Goal: Complete application form: Complete application form

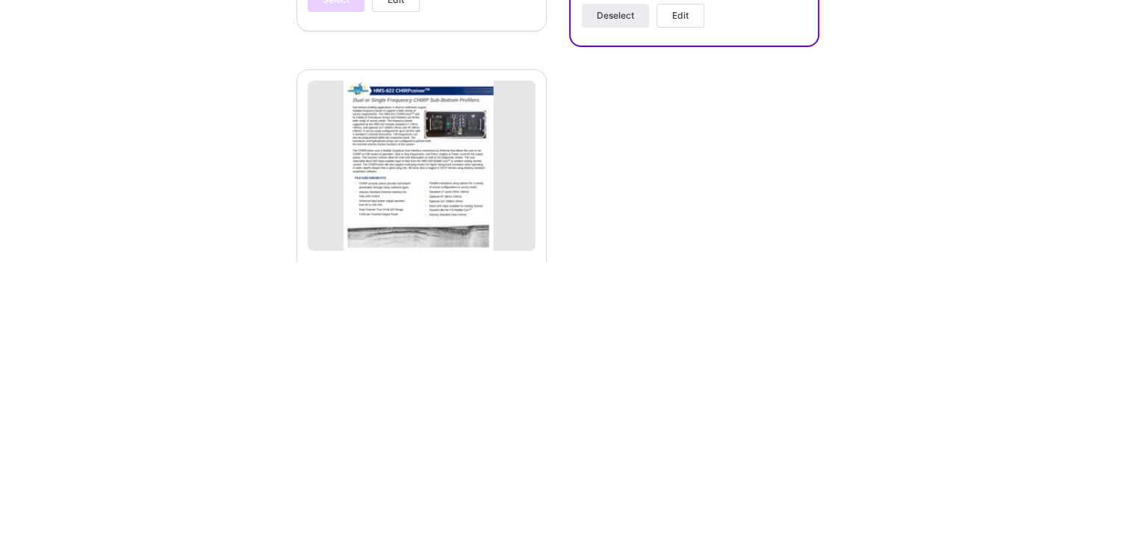
scroll to position [1412, 0]
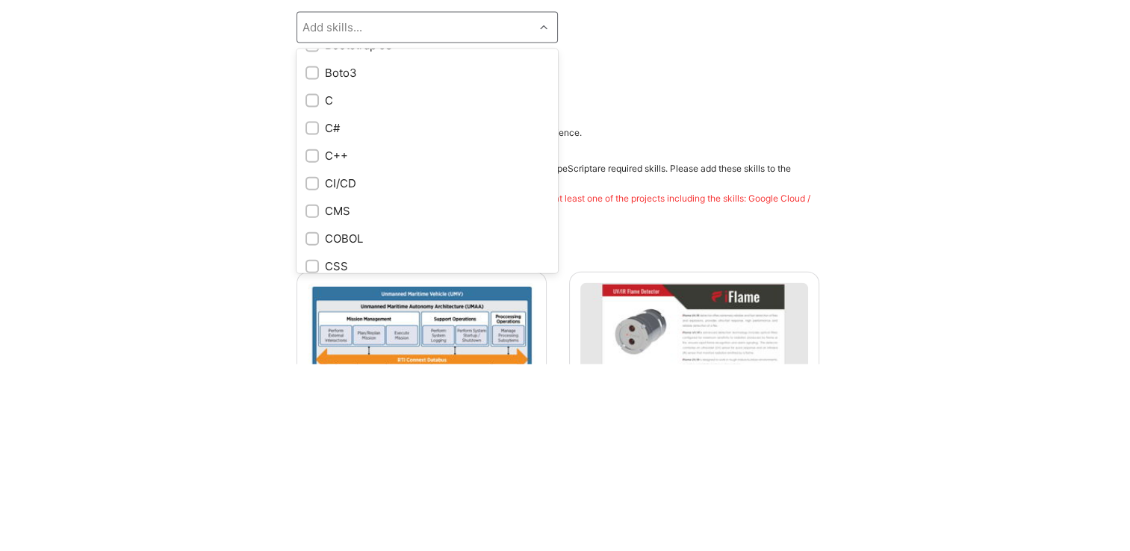
scroll to position [1345, 0]
click at [316, 289] on input "checkbox" at bounding box center [313, 290] width 10 height 10
checkbox input "true"
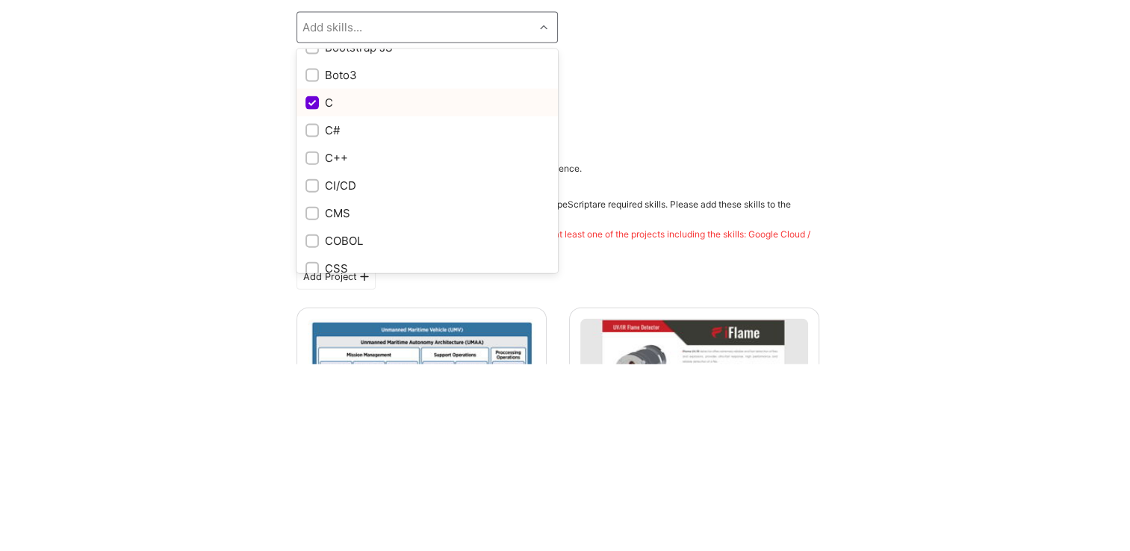
click at [314, 317] on input "checkbox" at bounding box center [313, 318] width 10 height 10
checkbox input "true"
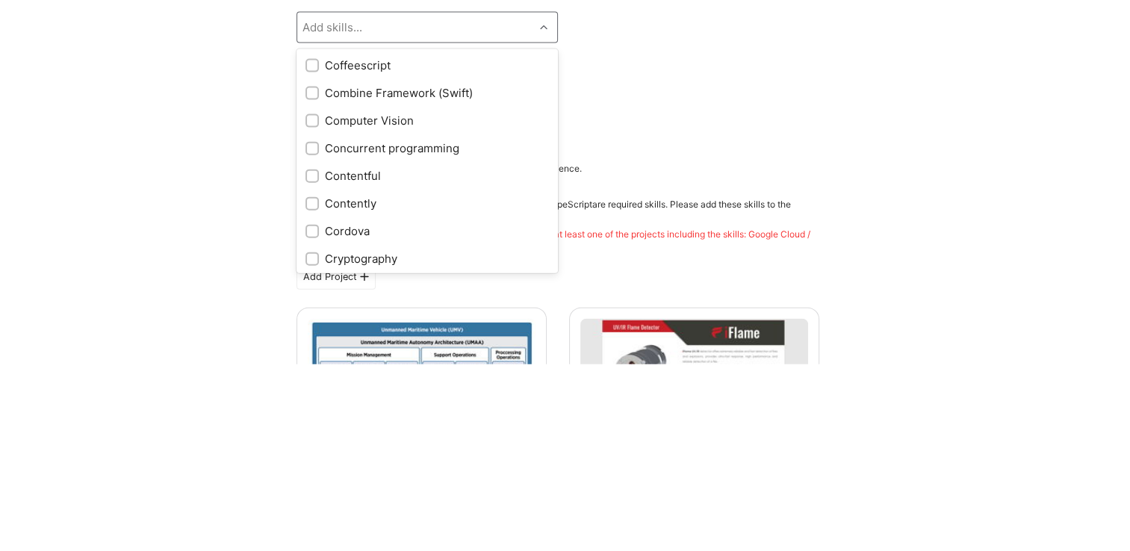
scroll to position [1742, 0]
click at [317, 338] on div at bounding box center [311, 334] width 13 height 13
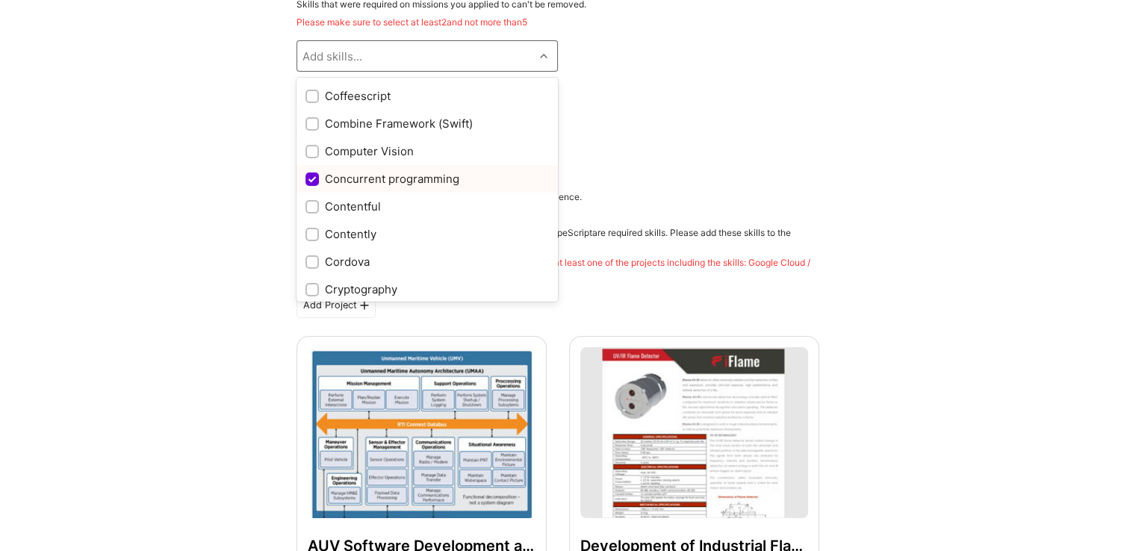
scroll to position [1743, 0]
click at [314, 175] on input "checkbox" at bounding box center [313, 176] width 13 height 13
click at [314, 174] on input "checkbox" at bounding box center [313, 176] width 13 height 13
click at [313, 175] on input "checkbox" at bounding box center [313, 176] width 13 height 13
click at [314, 173] on input "checkbox" at bounding box center [313, 176] width 13 height 13
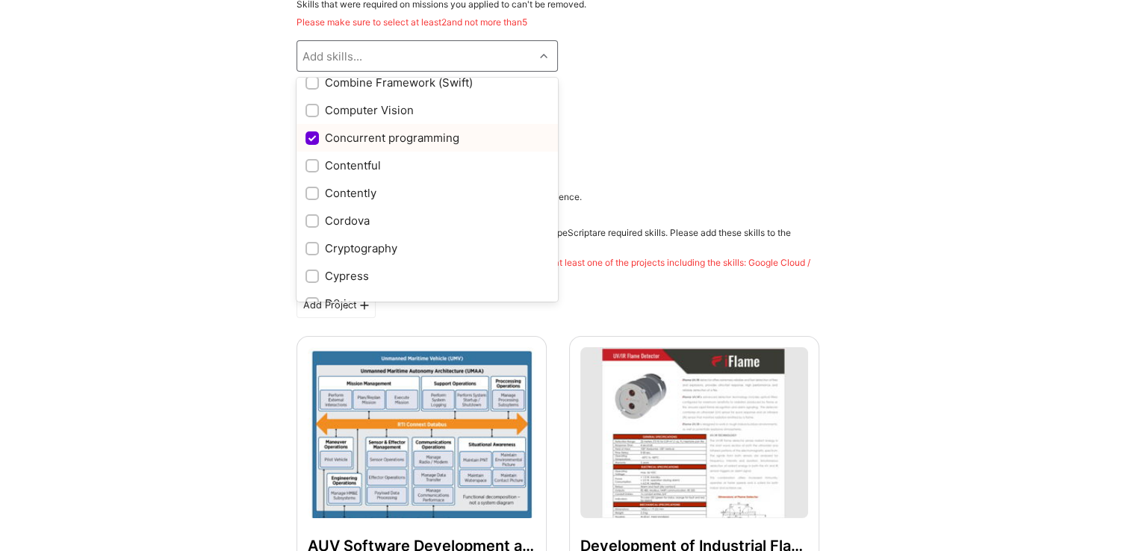
scroll to position [1780, 0]
click at [422, 140] on div "Concurrent programming" at bounding box center [426, 138] width 243 height 16
click at [309, 140] on input "checkbox" at bounding box center [313, 138] width 13 height 13
checkbox input "true"
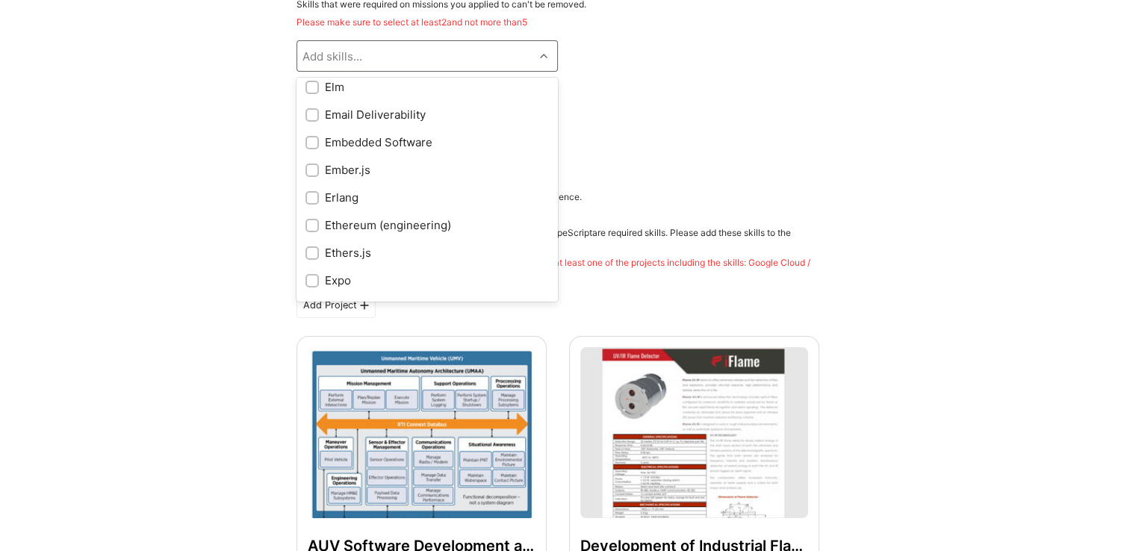
scroll to position [2941, 0]
click at [315, 140] on input "checkbox" at bounding box center [313, 139] width 10 height 10
checkbox input "true"
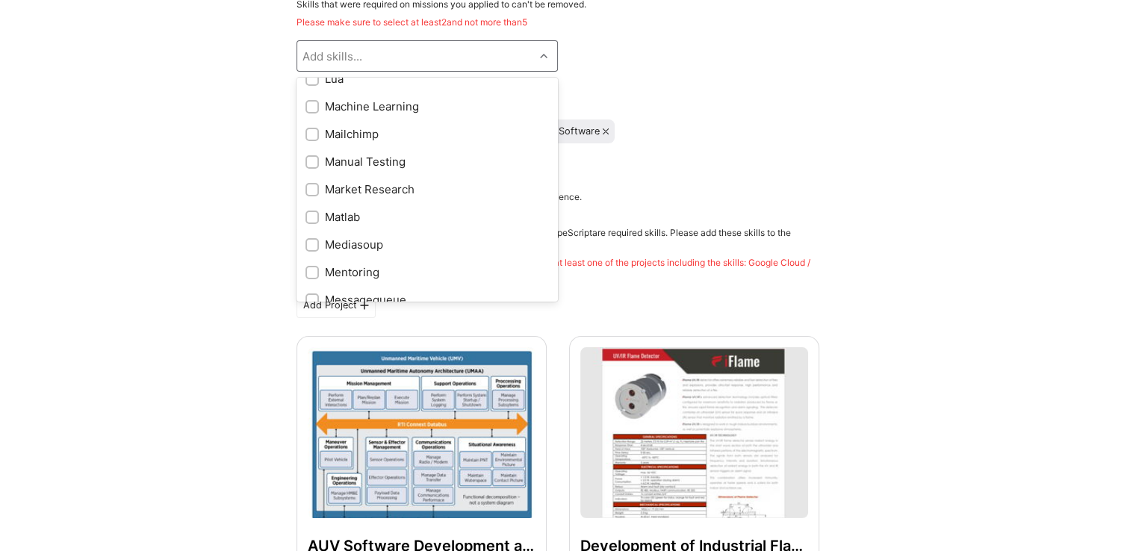
scroll to position [4907, 0]
click at [314, 105] on input "checkbox" at bounding box center [313, 107] width 10 height 10
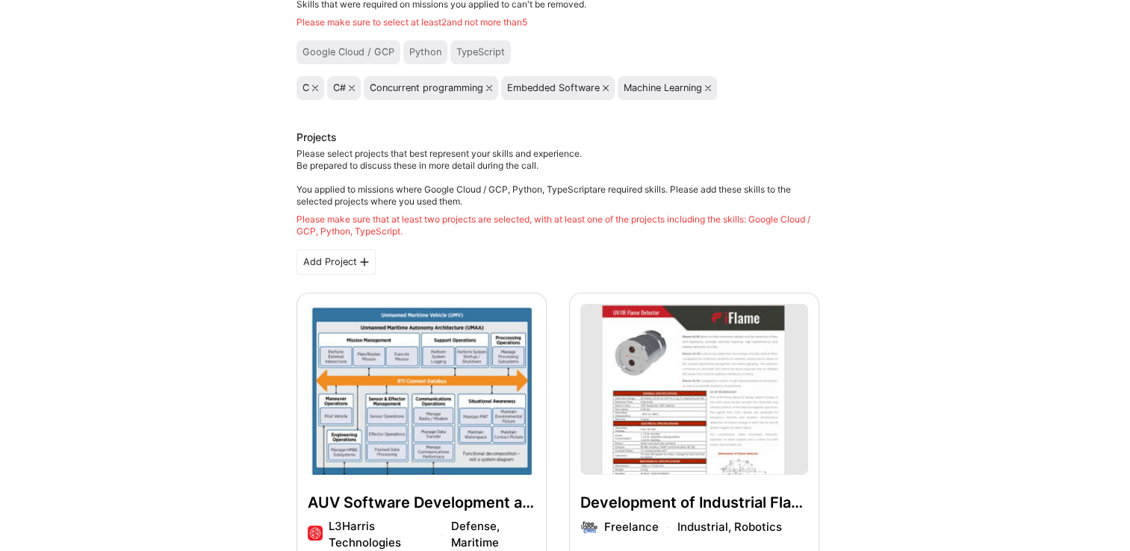
click at [488, 87] on icon at bounding box center [489, 88] width 6 height 6
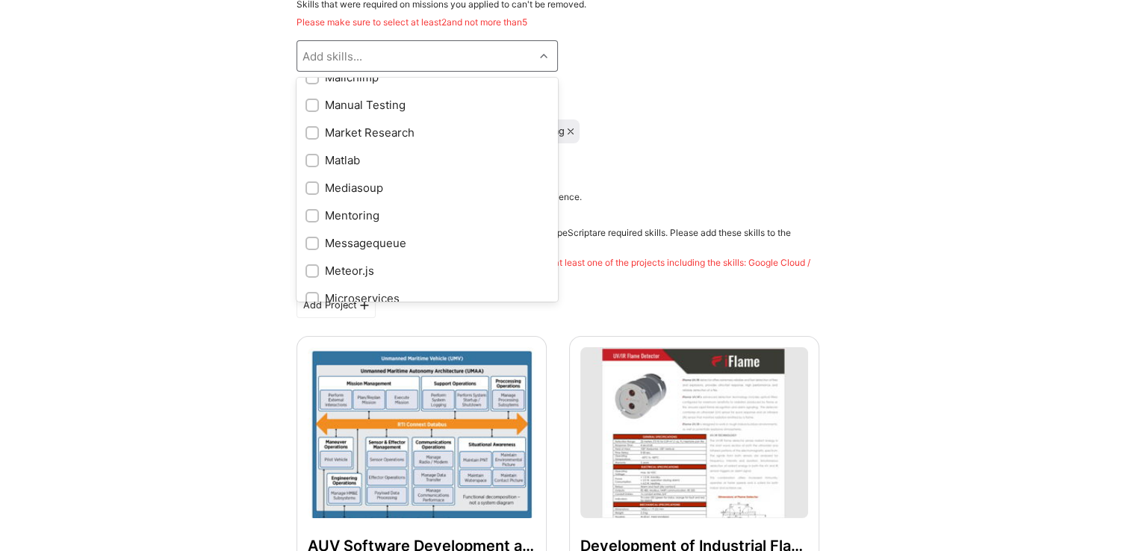
scroll to position [4967, 0]
click at [314, 156] on input "checkbox" at bounding box center [313, 157] width 10 height 10
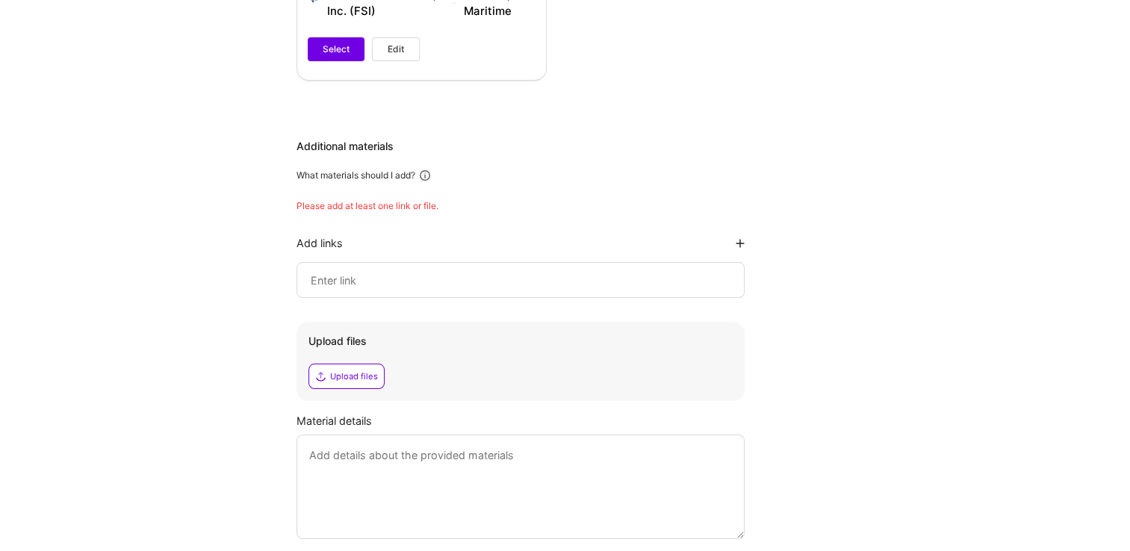
scroll to position [1520, 0]
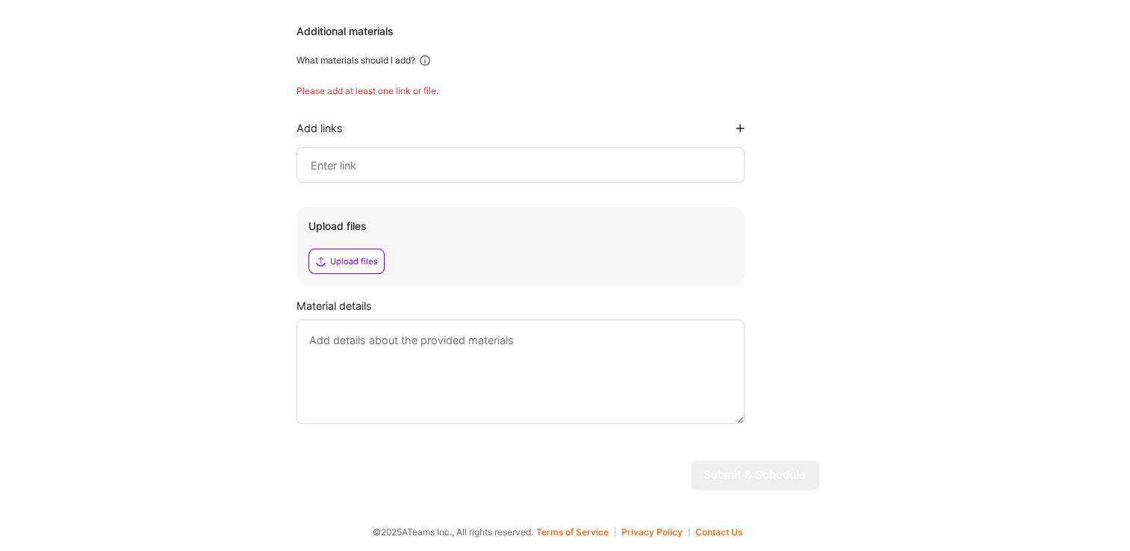
click at [353, 265] on div "Upload files" at bounding box center [354, 261] width 48 height 12
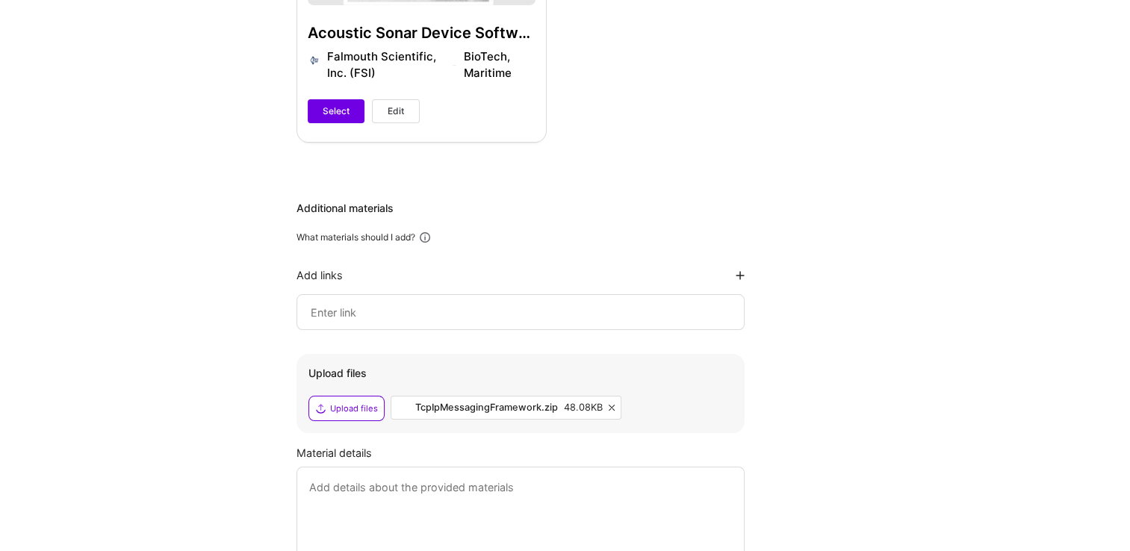
scroll to position [1341, 0]
click at [762, 273] on div "Additional materials What materials should I add? Add links Upload files Upload…" at bounding box center [557, 387] width 523 height 370
click at [440, 238] on div "What materials should I add?" at bounding box center [557, 237] width 523 height 13
click at [432, 241] on icon at bounding box center [424, 237] width 13 height 13
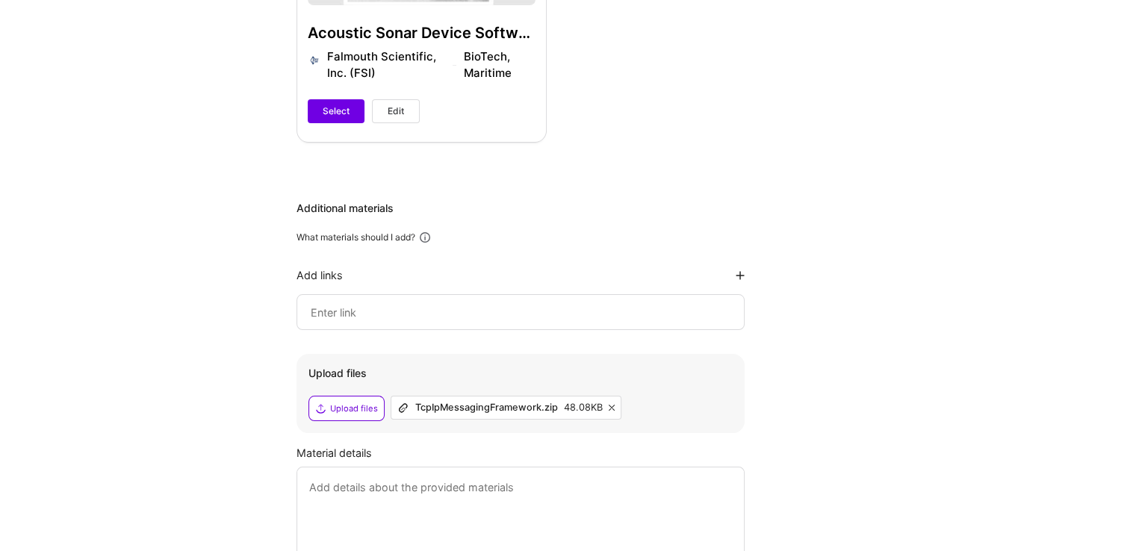
click at [421, 311] on input at bounding box center [520, 312] width 423 height 18
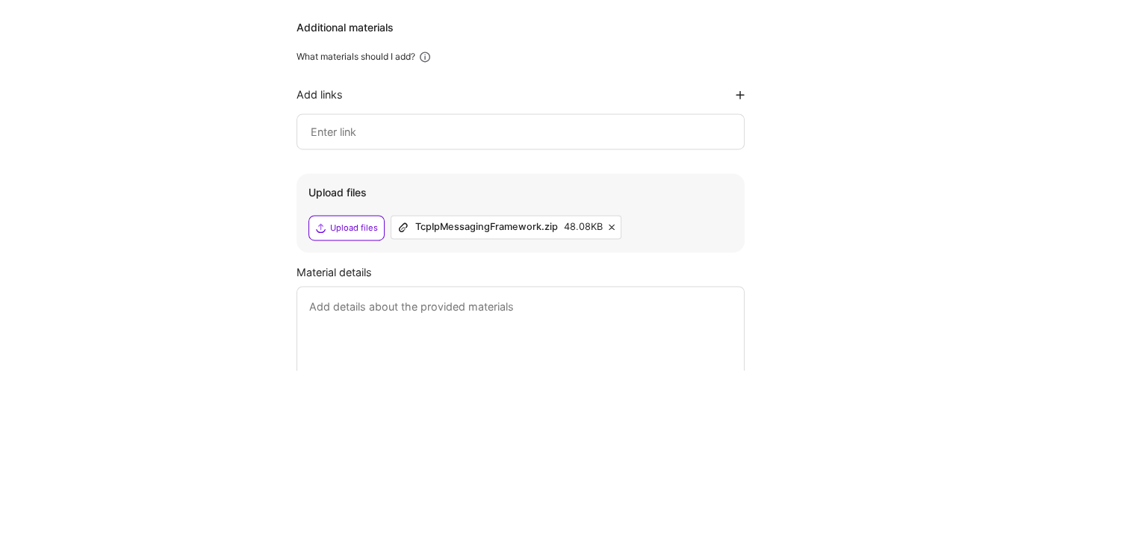
paste input "[URL][DOMAIN_NAME]"
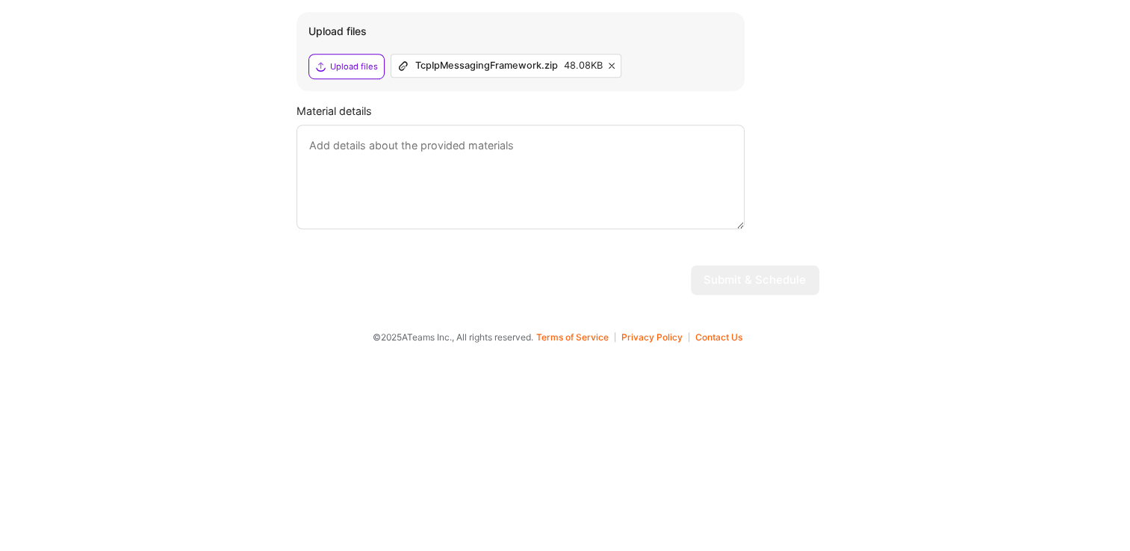
scroll to position [1490, 0]
type input "[URL][DOMAIN_NAME]"
click at [466, 339] on textarea at bounding box center [520, 372] width 448 height 105
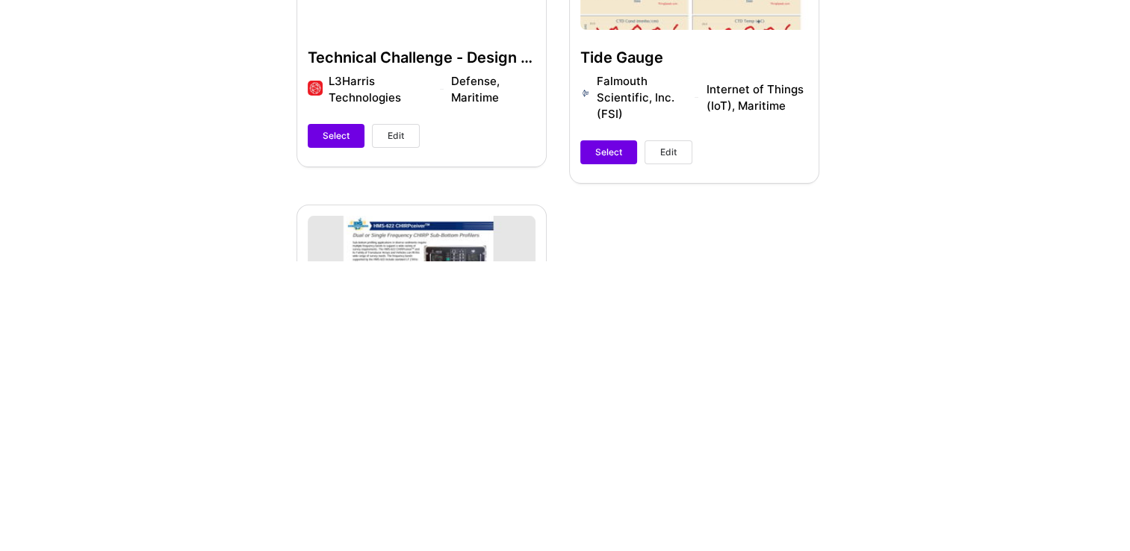
scroll to position [672, 0]
click at [677, 436] on button "Edit" at bounding box center [668, 442] width 48 height 24
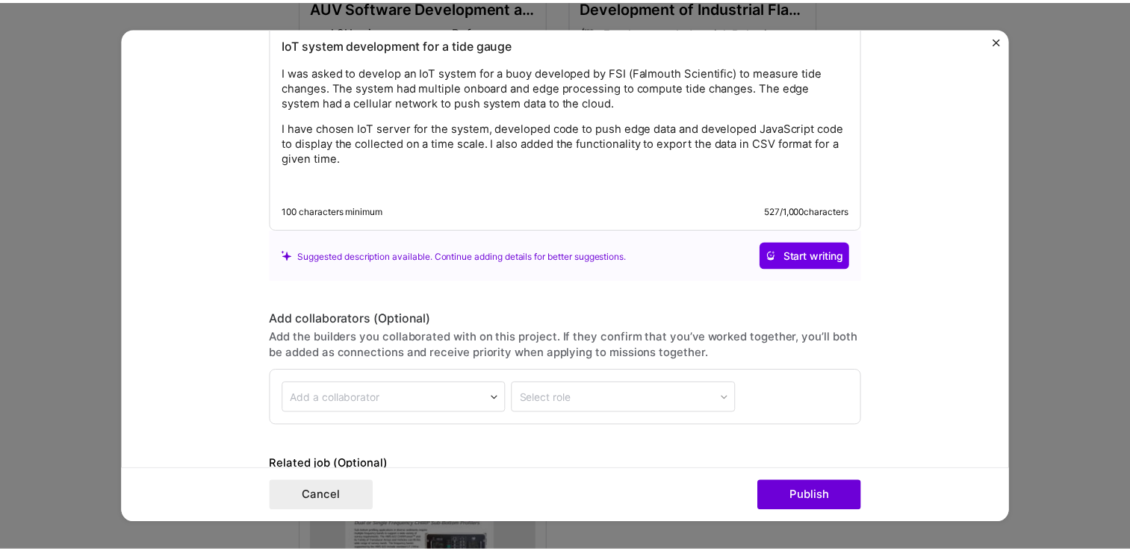
scroll to position [1855, 0]
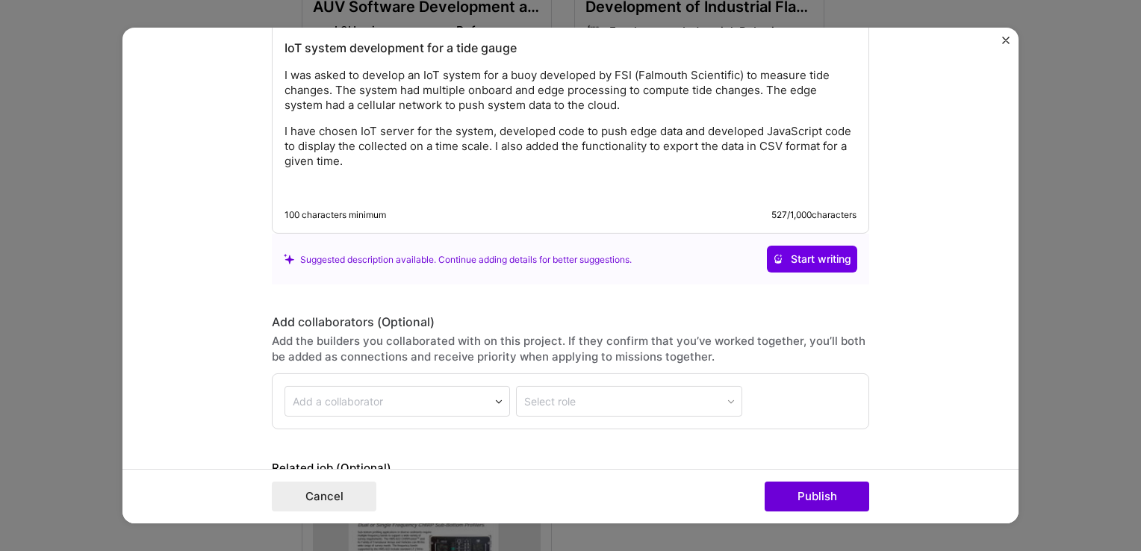
click at [1004, 38] on img "Close" at bounding box center [1005, 40] width 7 height 7
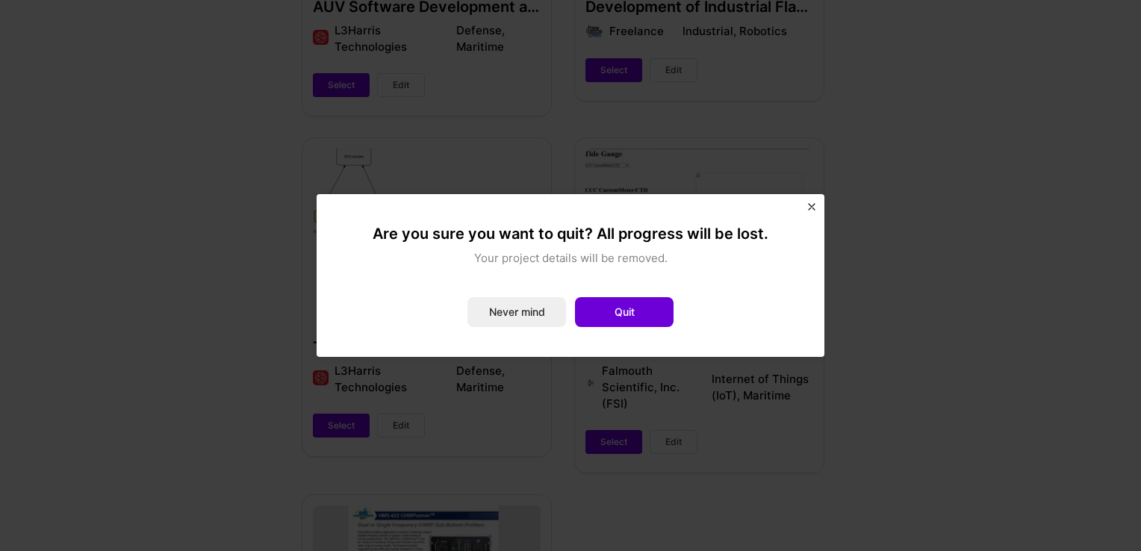
click at [630, 314] on button "Quit" at bounding box center [624, 312] width 99 height 30
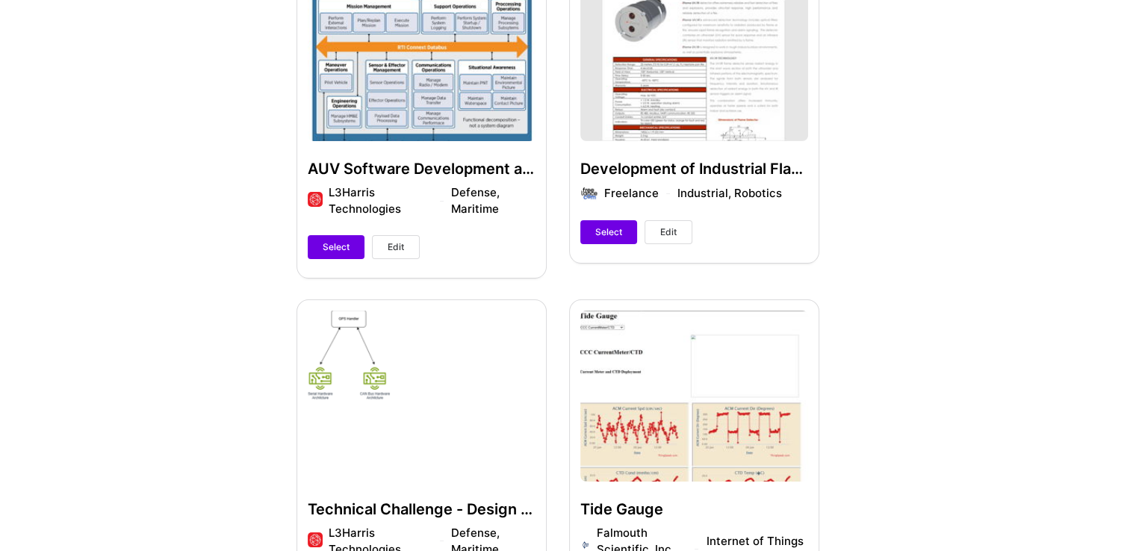
click at [344, 244] on span "Select" at bounding box center [336, 246] width 27 height 13
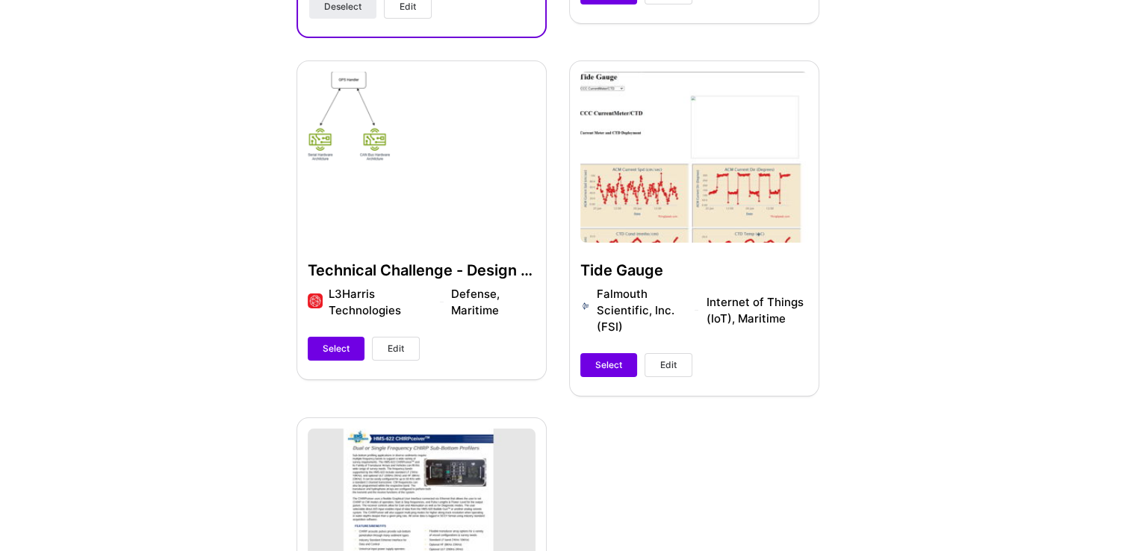
scroll to position [756, 0]
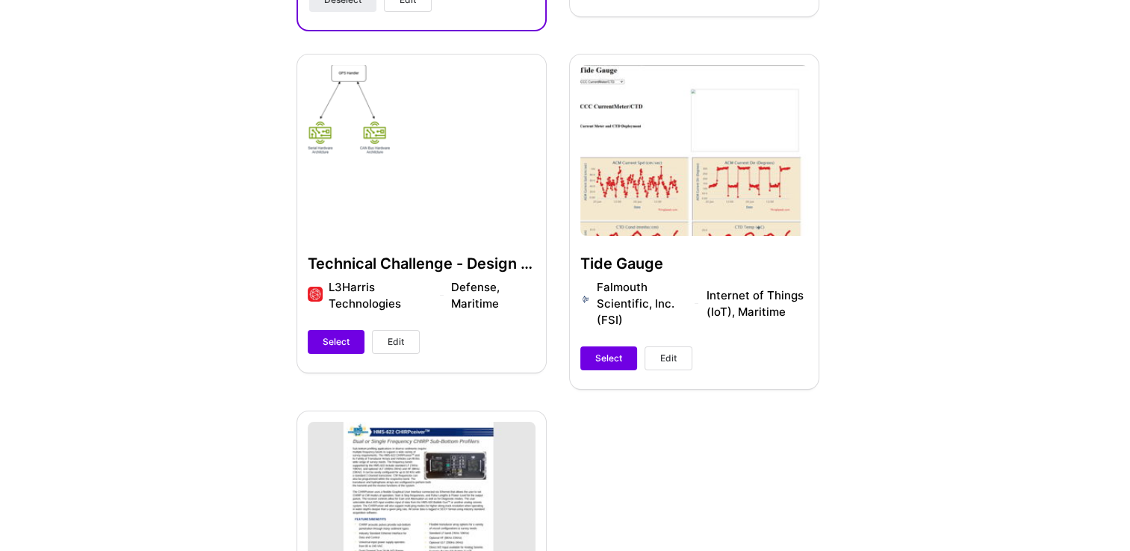
click at [612, 356] on span "Select" at bounding box center [608, 358] width 27 height 13
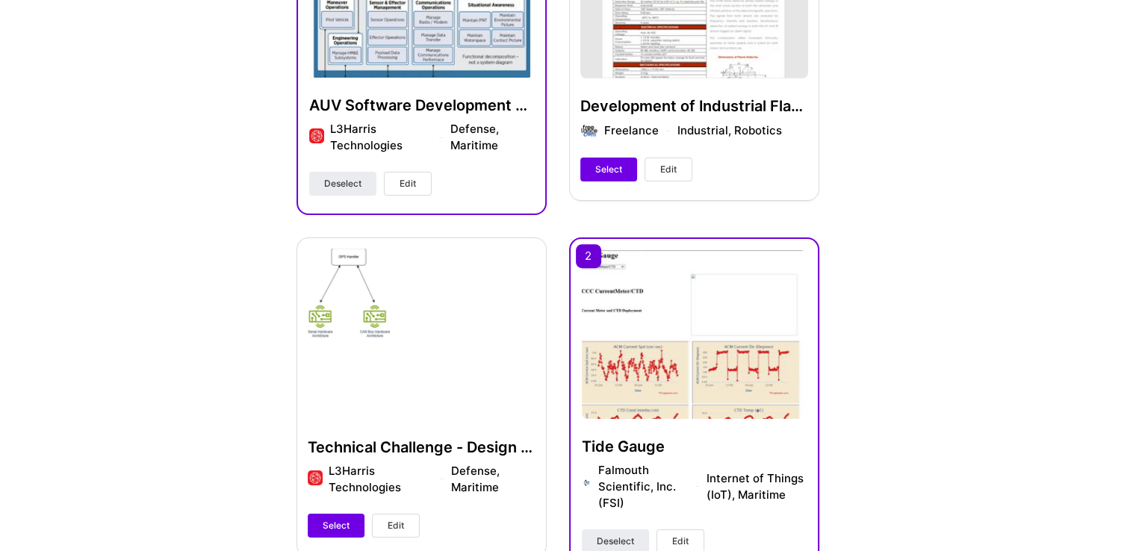
scroll to position [541, 0]
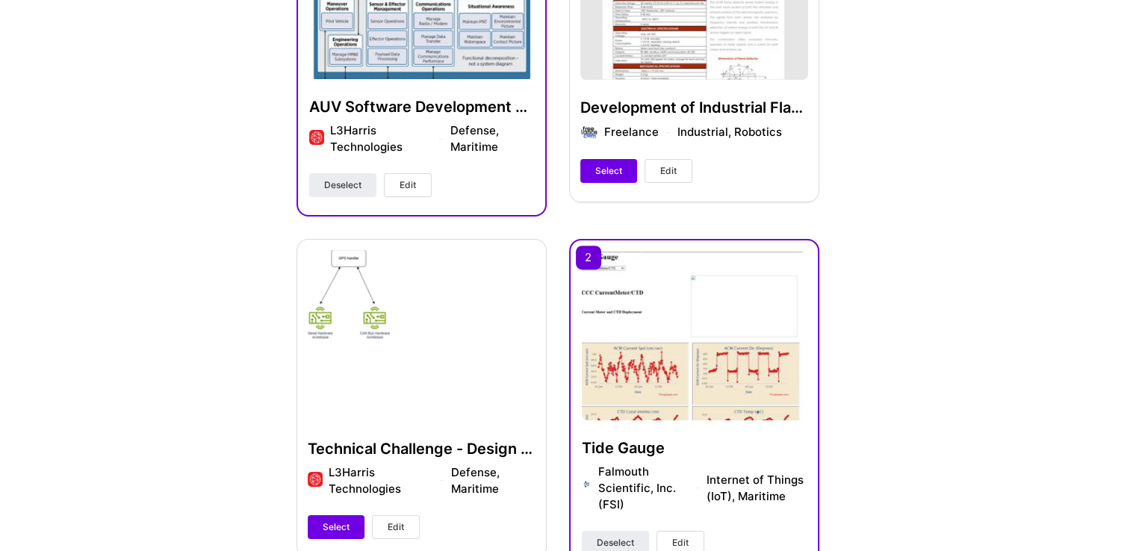
click at [617, 172] on span "Select" at bounding box center [608, 170] width 27 height 13
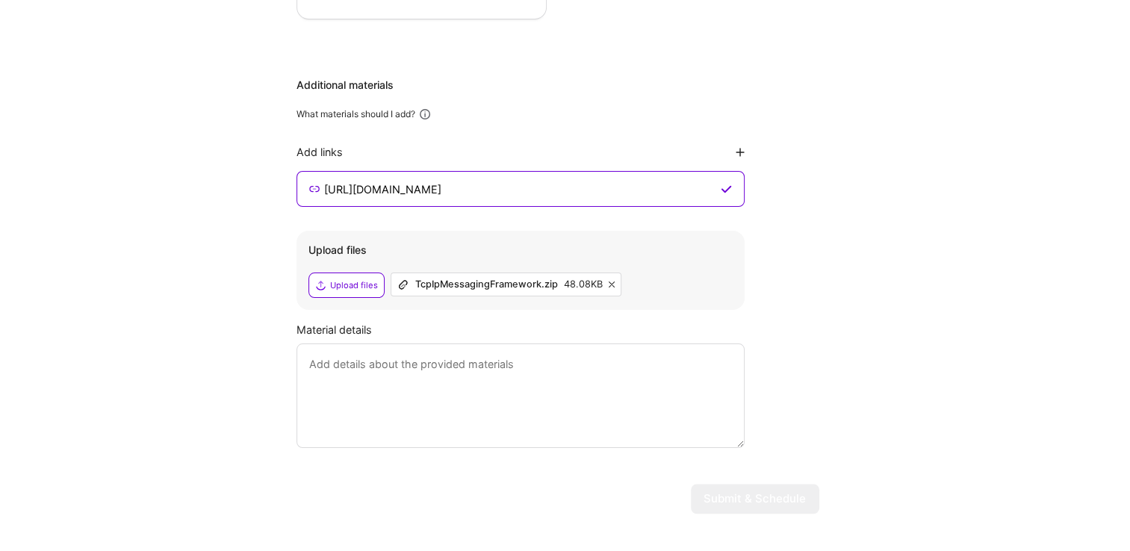
scroll to position [1439, 0]
click at [461, 358] on textarea at bounding box center [520, 394] width 448 height 105
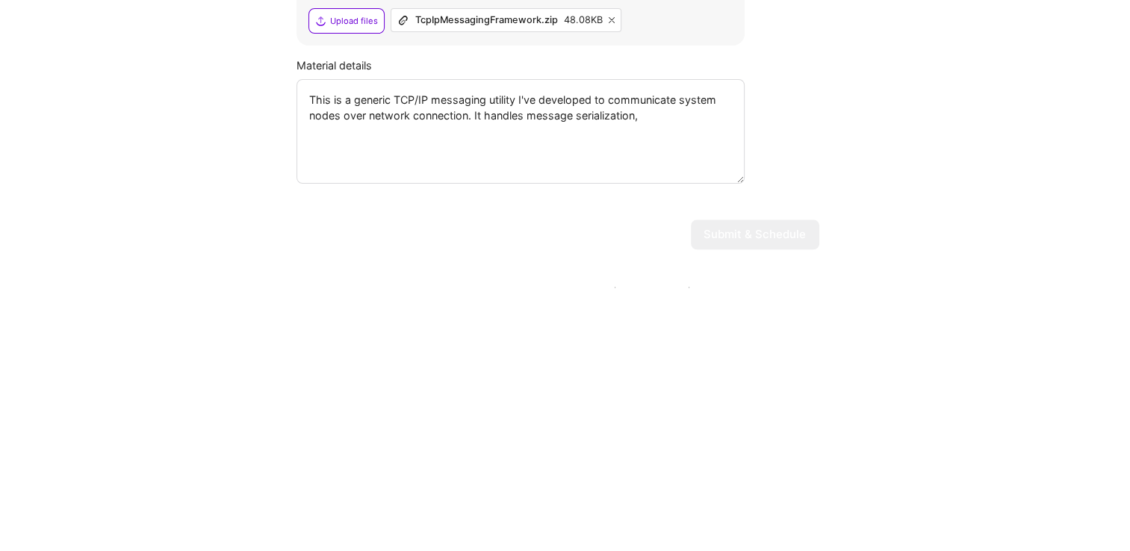
click at [481, 374] on textarea "This is a generic TCP/IP messaging utility I've developed to communicate system…" at bounding box center [520, 394] width 448 height 105
click at [490, 385] on textarea "This is a generic TCP/IP messaging utility I've developed to communicate system…" at bounding box center [520, 394] width 448 height 105
click at [589, 385] on textarea "This is a generic TCP/IP messaging utility I've developed to communicate system…" at bounding box center [520, 394] width 448 height 105
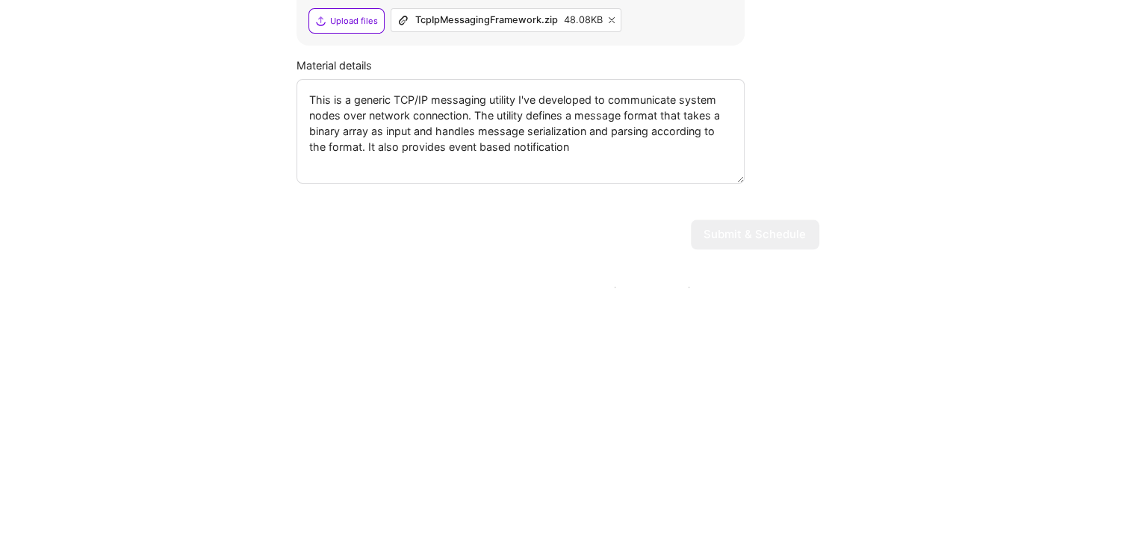
click at [488, 411] on textarea "This is a generic TCP/IP messaging utility I've developed to communicate system…" at bounding box center [520, 394] width 448 height 105
click at [597, 409] on textarea "This is a generic TCP/IP messaging utility I've developed to communicate system…" at bounding box center [520, 394] width 448 height 105
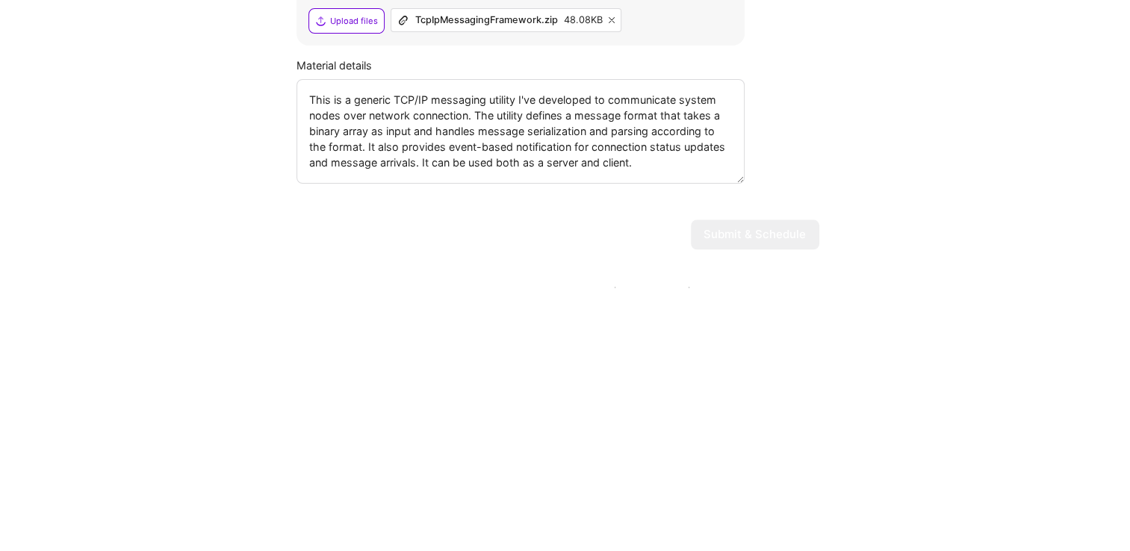
click at [526, 390] on textarea "This is a generic TCP/IP messaging utility I've developed to communicate system…" at bounding box center [520, 394] width 448 height 105
click at [406, 400] on textarea "This is a generic TCP/IP messaging utility I've developed to communicate system…" at bounding box center [520, 394] width 448 height 105
click at [400, 387] on textarea "This is a generic TCP/IP messaging utility I've developed to communicate system…" at bounding box center [520, 394] width 448 height 105
click at [478, 385] on textarea "This is a generic TCP/IP messaging utility I've developed to communicate system…" at bounding box center [520, 394] width 448 height 105
click at [487, 382] on textarea "This is a generic TCP/IP messaging utility I've developed to communicate system…" at bounding box center [520, 394] width 448 height 105
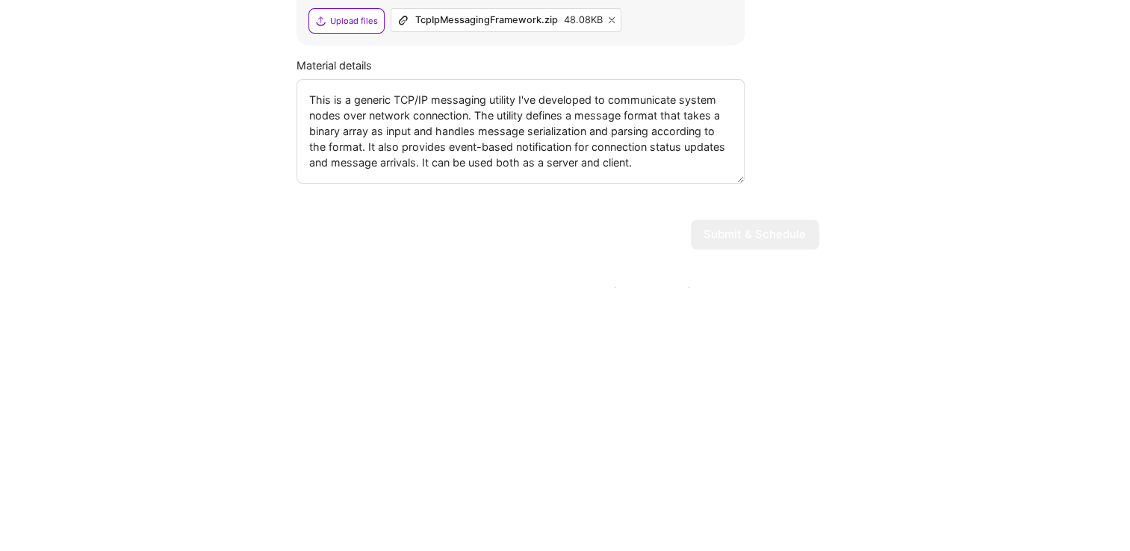
click at [487, 379] on textarea "This is a generic TCP/IP messaging utility I've developed to communicate system…" at bounding box center [520, 394] width 448 height 105
click at [681, 376] on textarea "This is a generic TCP/IP messaging utility I've developed to communicate system…" at bounding box center [520, 394] width 448 height 105
click at [312, 364] on textarea "This is a generic TCP/IP messaging utility I've developed to communicate system…" at bounding box center [520, 394] width 448 height 105
click at [314, 364] on textarea "This is a generic TCP/IP messaging utility I've developed to communicate system…" at bounding box center [520, 394] width 448 height 105
type textarea "This is a generic TCP/IP messaging utility I've developed to communicate system…"
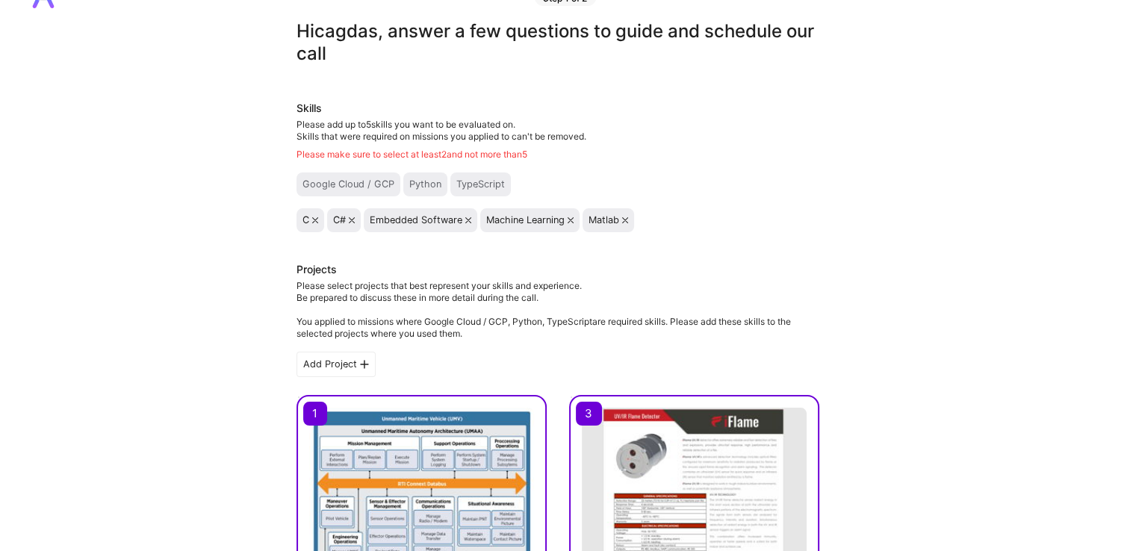
scroll to position [45, 0]
click at [627, 219] on icon at bounding box center [625, 220] width 6 height 6
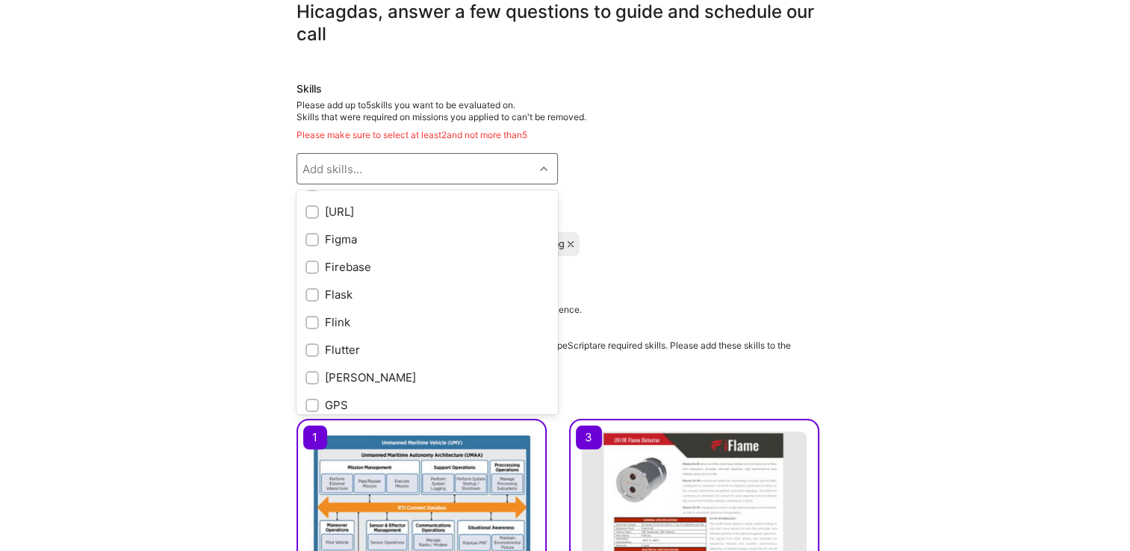
scroll to position [3229, 0]
click at [452, 240] on div "[URL]" at bounding box center [426, 239] width 243 height 16
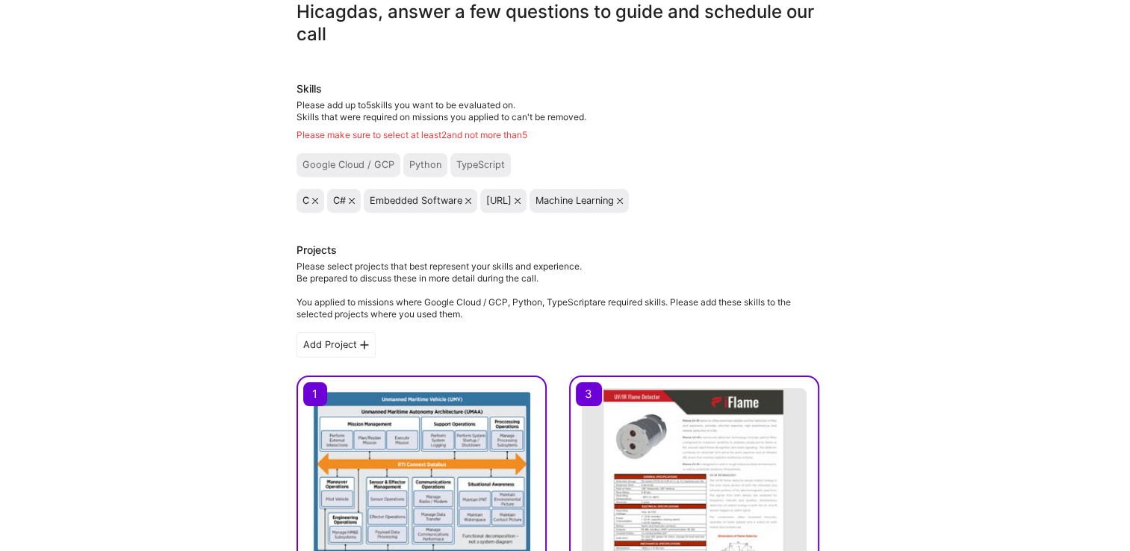
click at [520, 200] on icon at bounding box center [518, 201] width 6 height 6
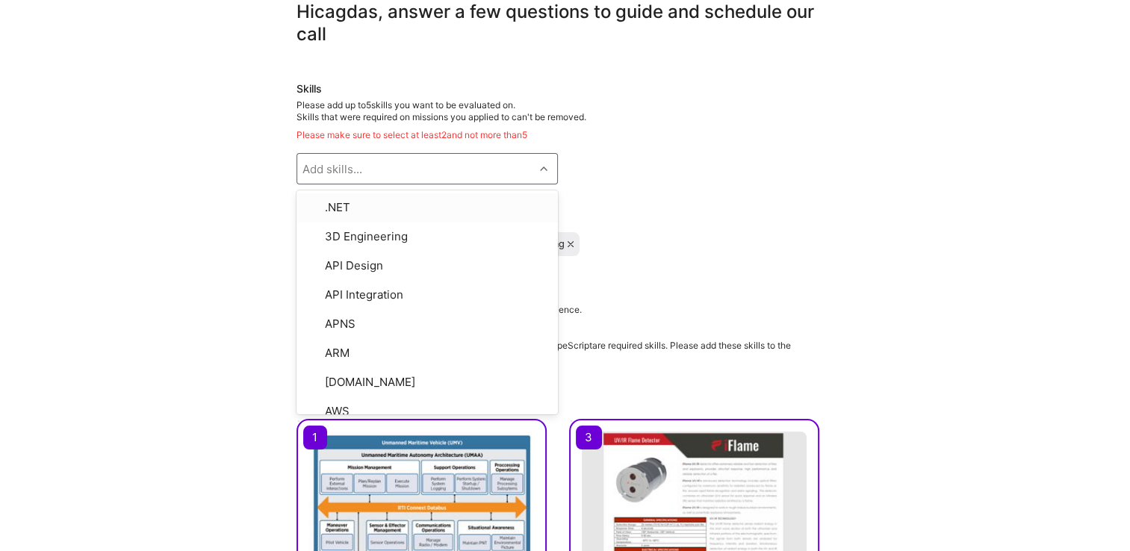
type input "L"
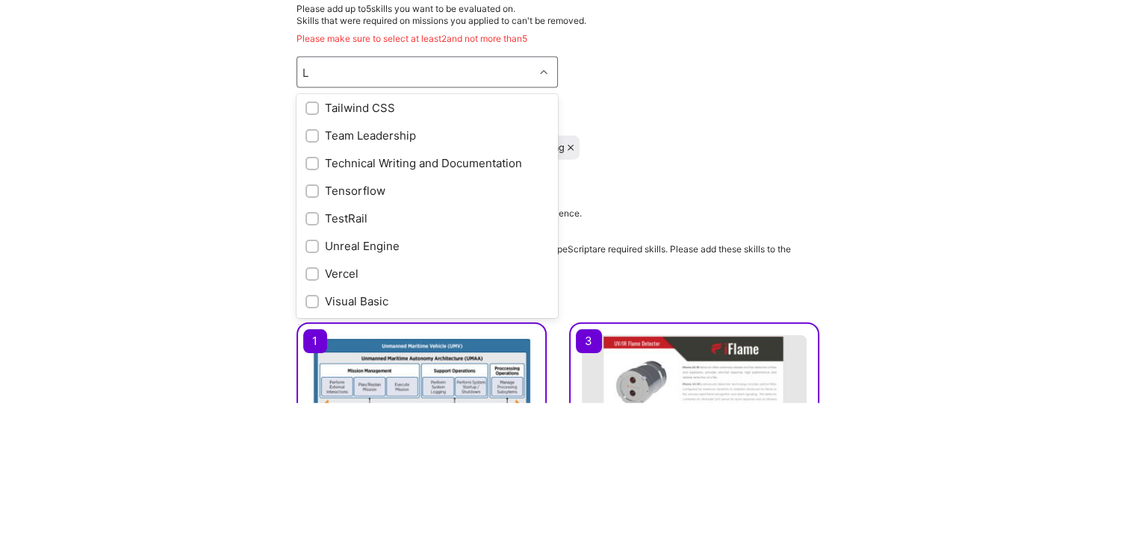
scroll to position [3097, 0]
click at [317, 290] on input "checkbox" at bounding box center [313, 284] width 10 height 10
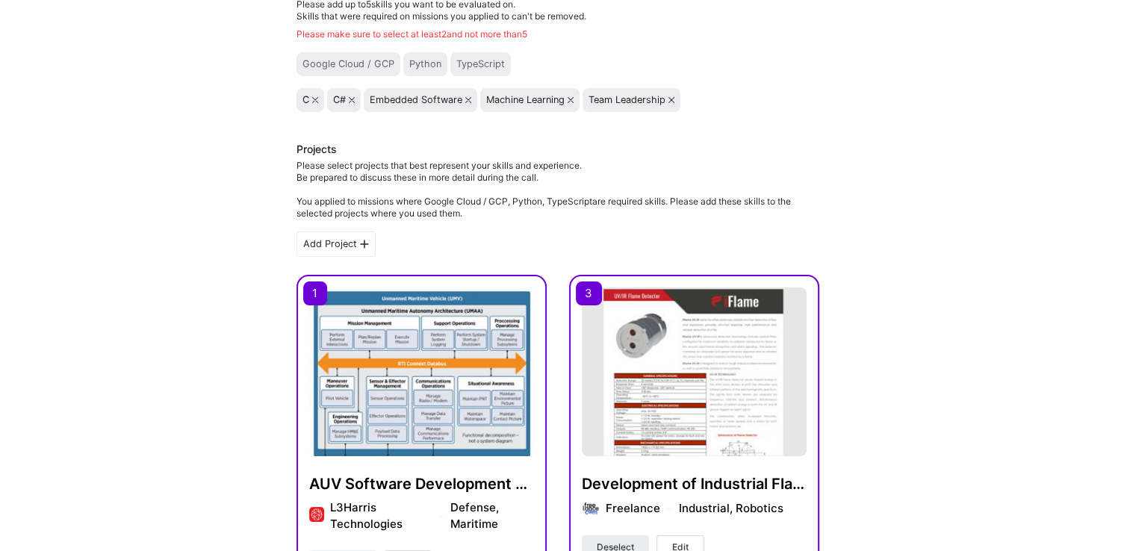
scroll to position [140, 0]
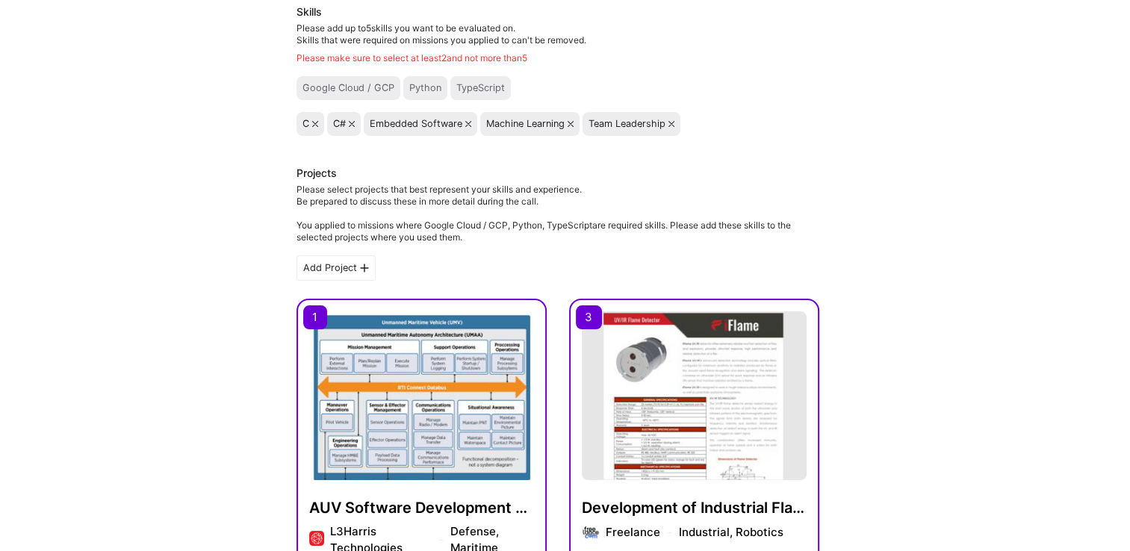
click at [467, 123] on icon at bounding box center [468, 124] width 6 height 6
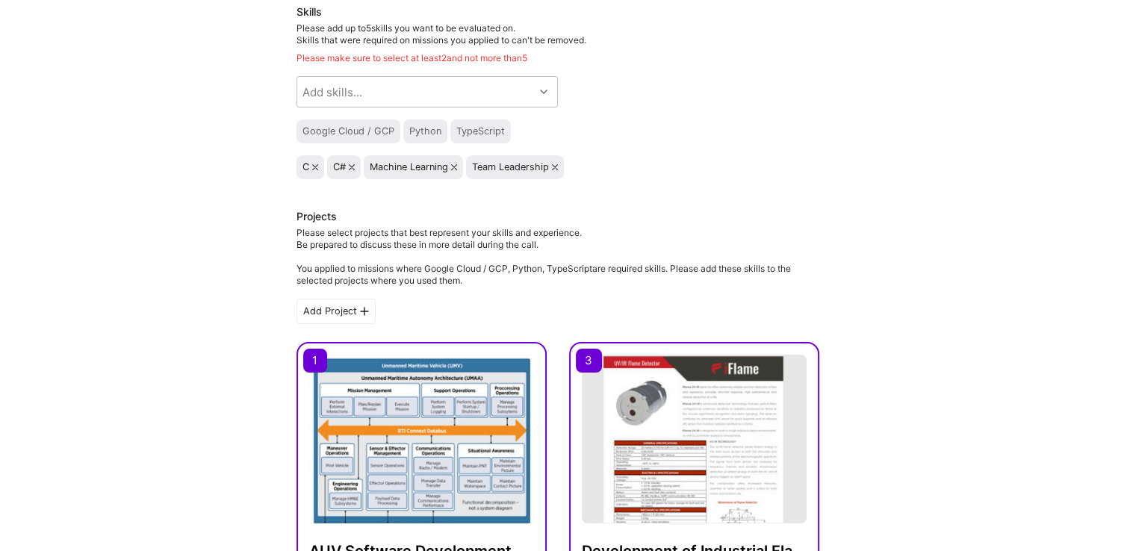
click at [456, 167] on icon at bounding box center [454, 167] width 6 height 6
click at [314, 167] on icon at bounding box center [315, 167] width 6 height 6
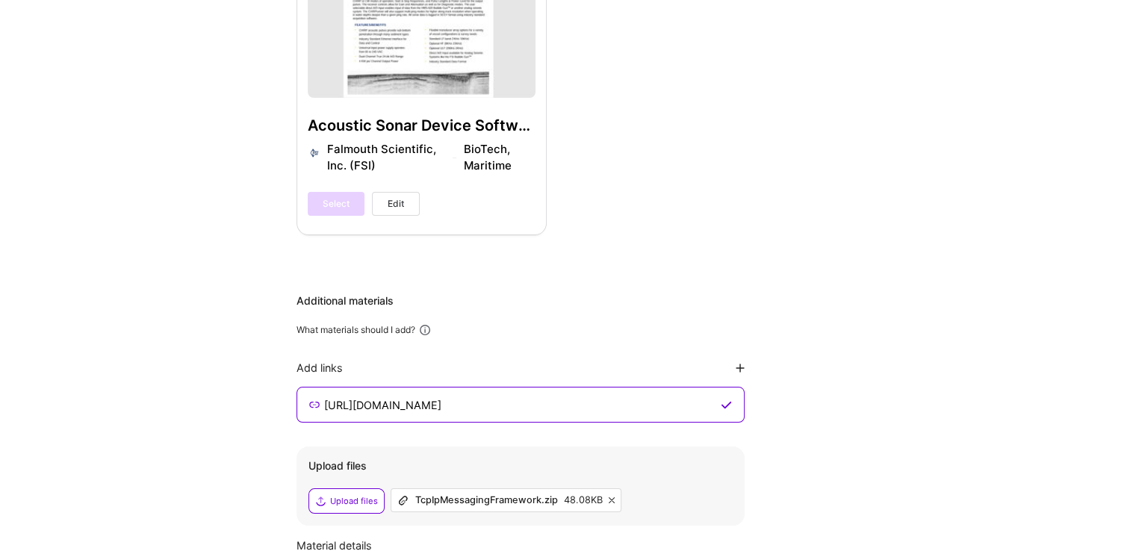
scroll to position [1486, 0]
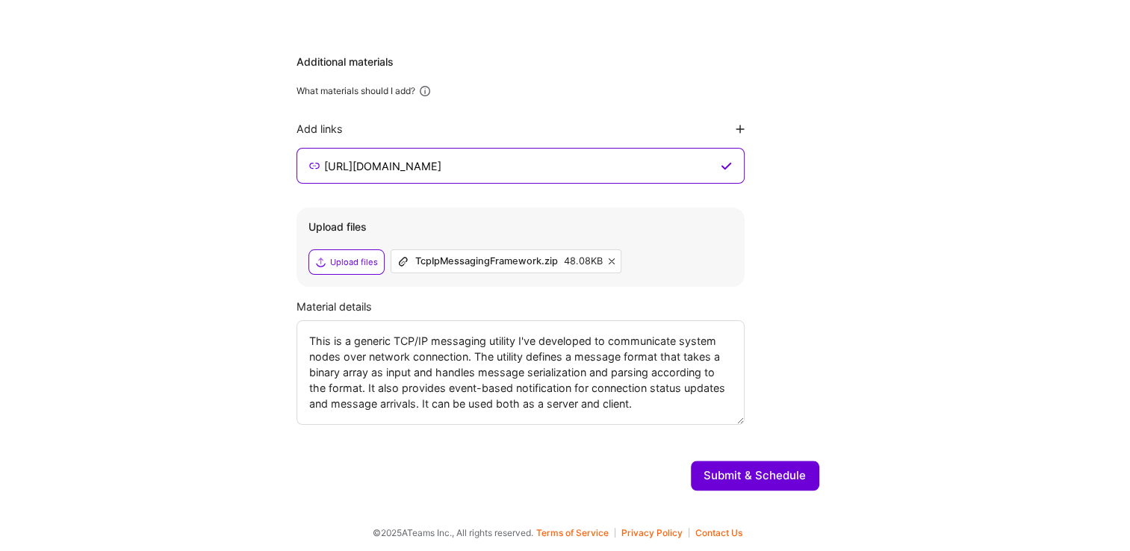
click at [762, 472] on button "Submit & Schedule" at bounding box center [755, 476] width 128 height 30
